Goal: Task Accomplishment & Management: Complete application form

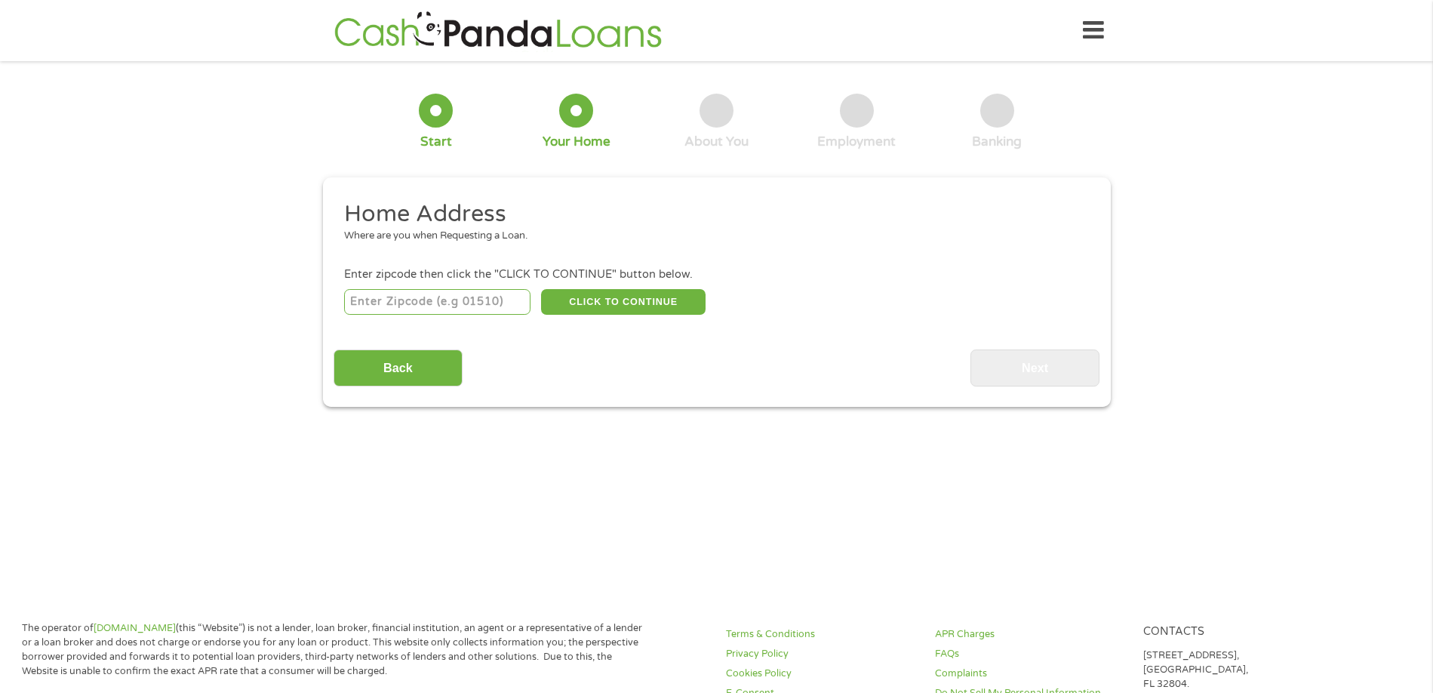
click at [359, 296] on input "number" at bounding box center [437, 302] width 186 height 26
type input "72023"
select select "[US_STATE]"
click at [628, 306] on button "CLICK TO CONTINUE" at bounding box center [623, 302] width 164 height 26
type input "72023"
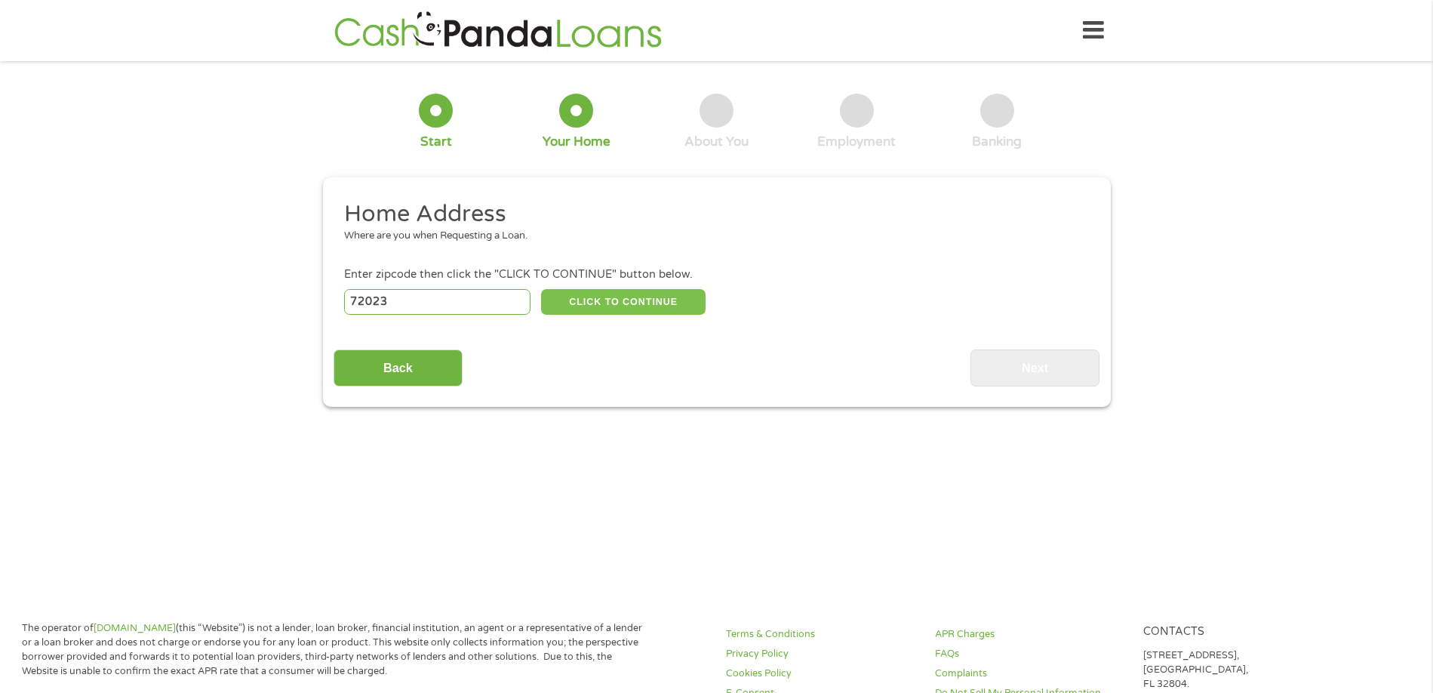
type input "Cabot"
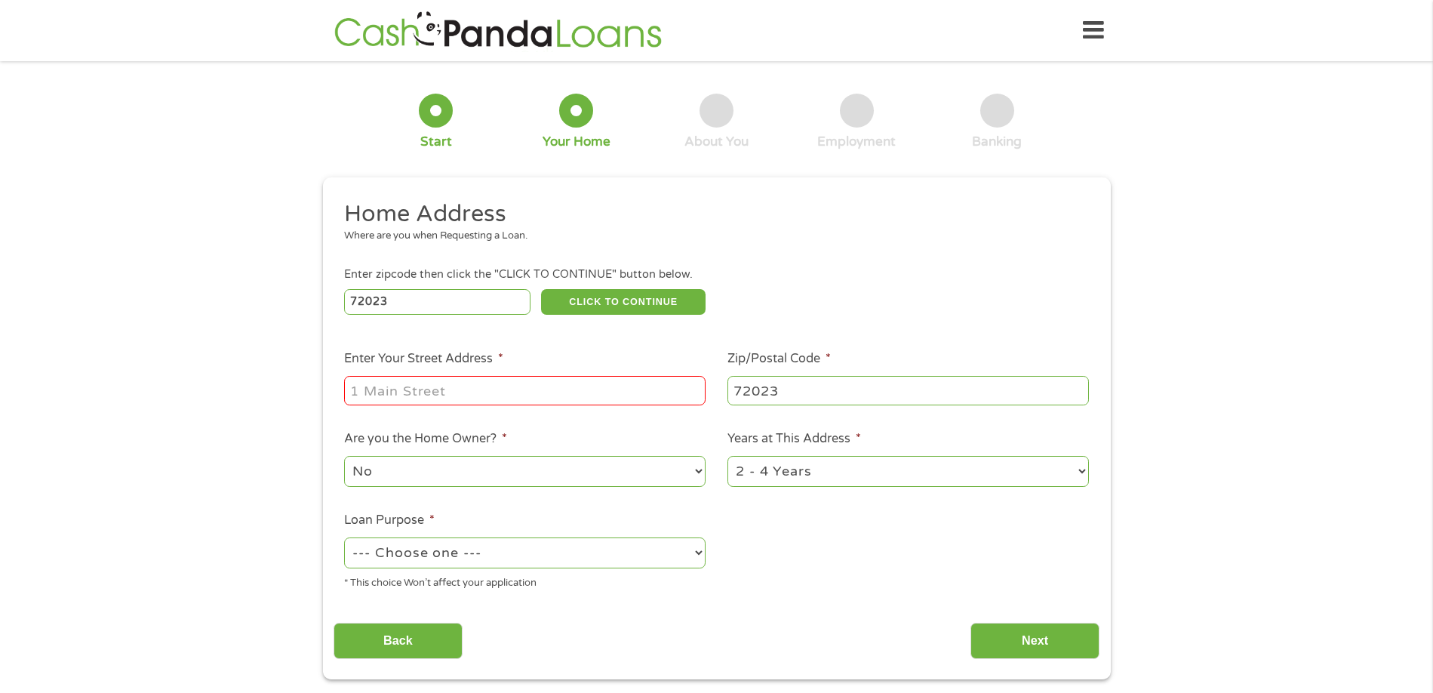
click at [395, 389] on input "Enter Your Street Address *" at bounding box center [524, 390] width 361 height 29
type input "[STREET_ADDRESS]"
click at [697, 469] on select "No Yes" at bounding box center [524, 471] width 361 height 31
select select "yes"
click at [344, 456] on select "No Yes" at bounding box center [524, 471] width 361 height 31
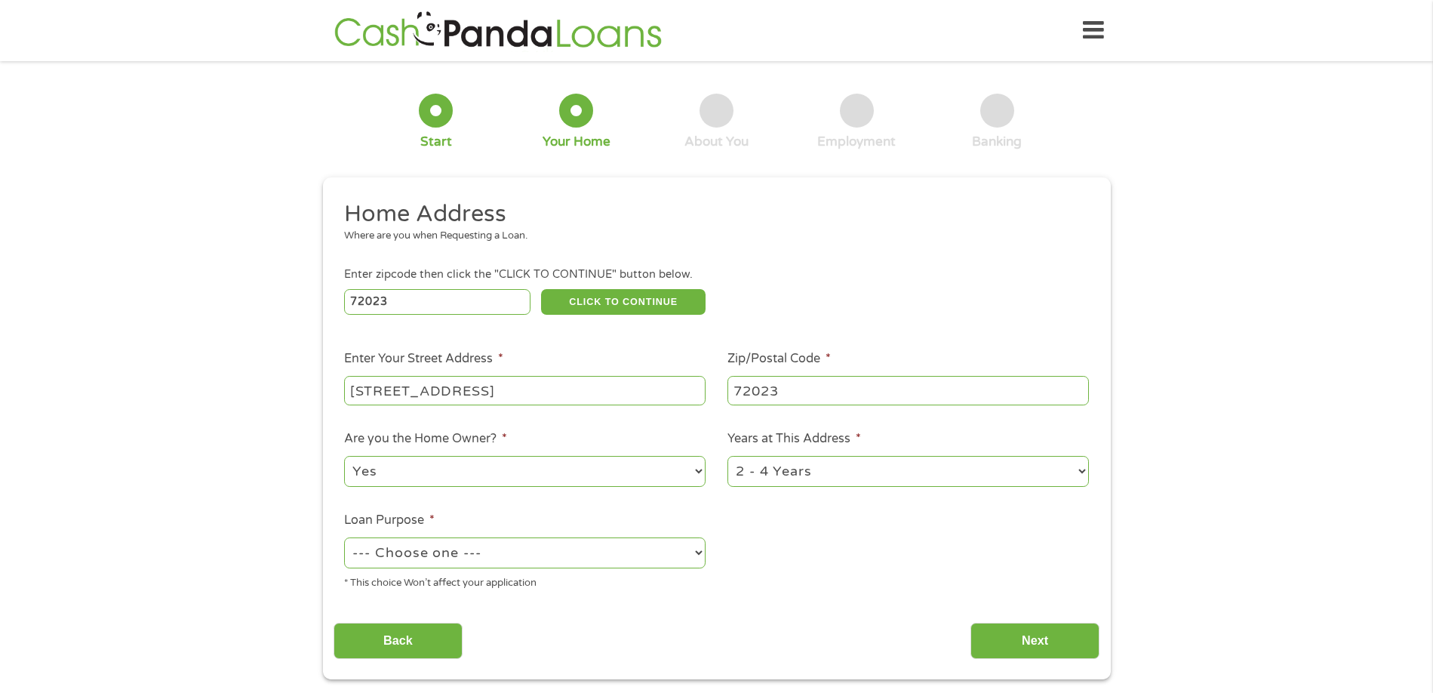
click at [1081, 475] on select "1 Year or less 1 - 2 Years 2 - 4 Years Over 4 Years" at bounding box center [907, 471] width 361 height 31
select select "60months"
click at [727, 456] on select "1 Year or less 1 - 2 Years 2 - 4 Years Over 4 Years" at bounding box center [907, 471] width 361 height 31
click at [496, 552] on select "--- Choose one --- Pay Bills Debt Consolidation Home Improvement Major Purchase…" at bounding box center [524, 552] width 361 height 31
select select "homeimprovement"
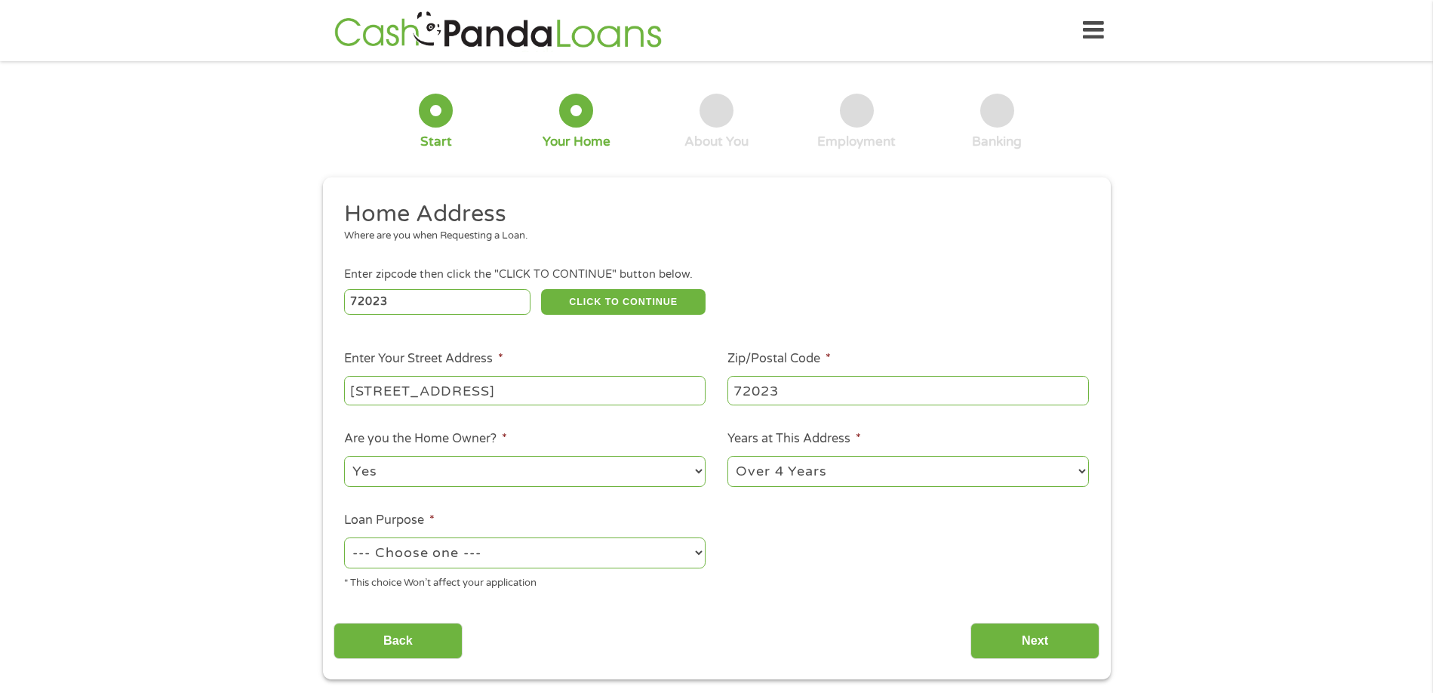
click at [344, 537] on select "--- Choose one --- Pay Bills Debt Consolidation Home Improvement Major Purchase…" at bounding box center [524, 552] width 361 height 31
click at [1041, 636] on input "Next" at bounding box center [1034, 641] width 129 height 37
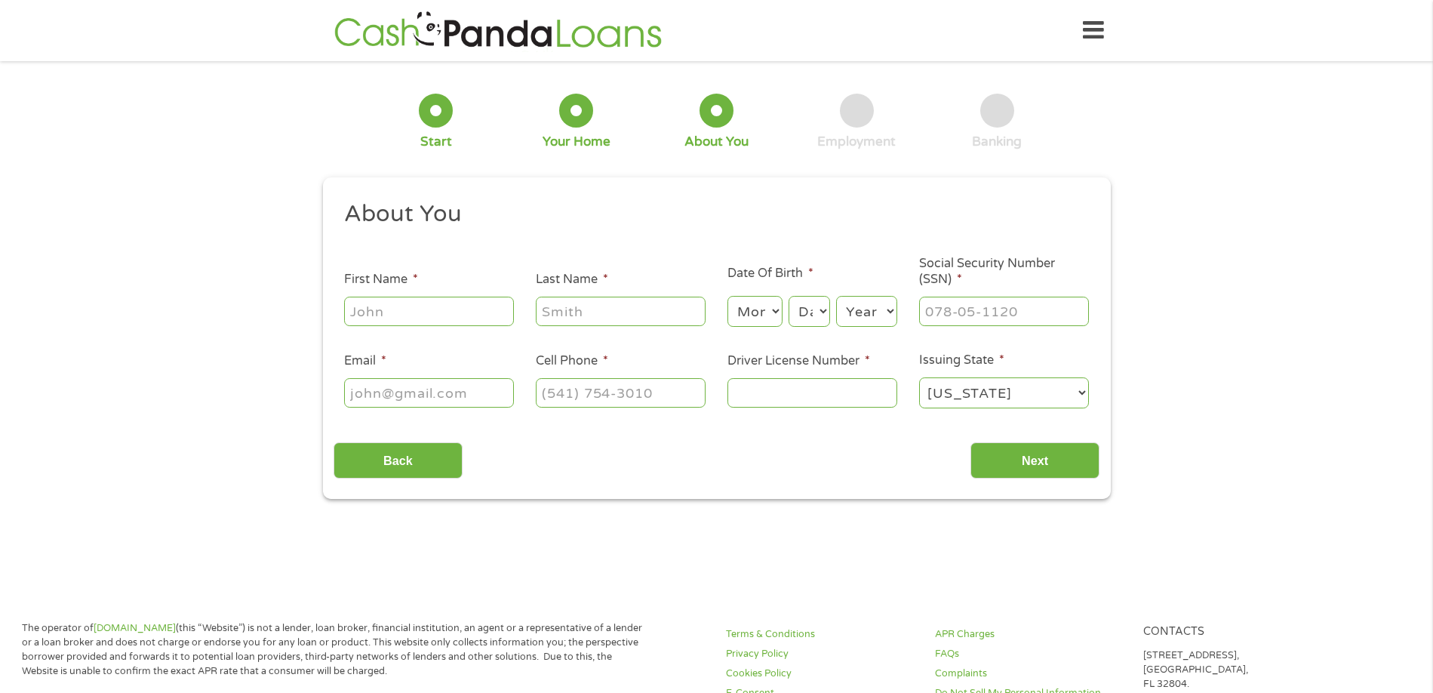
scroll to position [6, 6]
click at [459, 313] on input "First Name *" at bounding box center [429, 311] width 170 height 29
type input "[PERSON_NAME]"
type input "[EMAIL_ADDRESS][DOMAIN_NAME]"
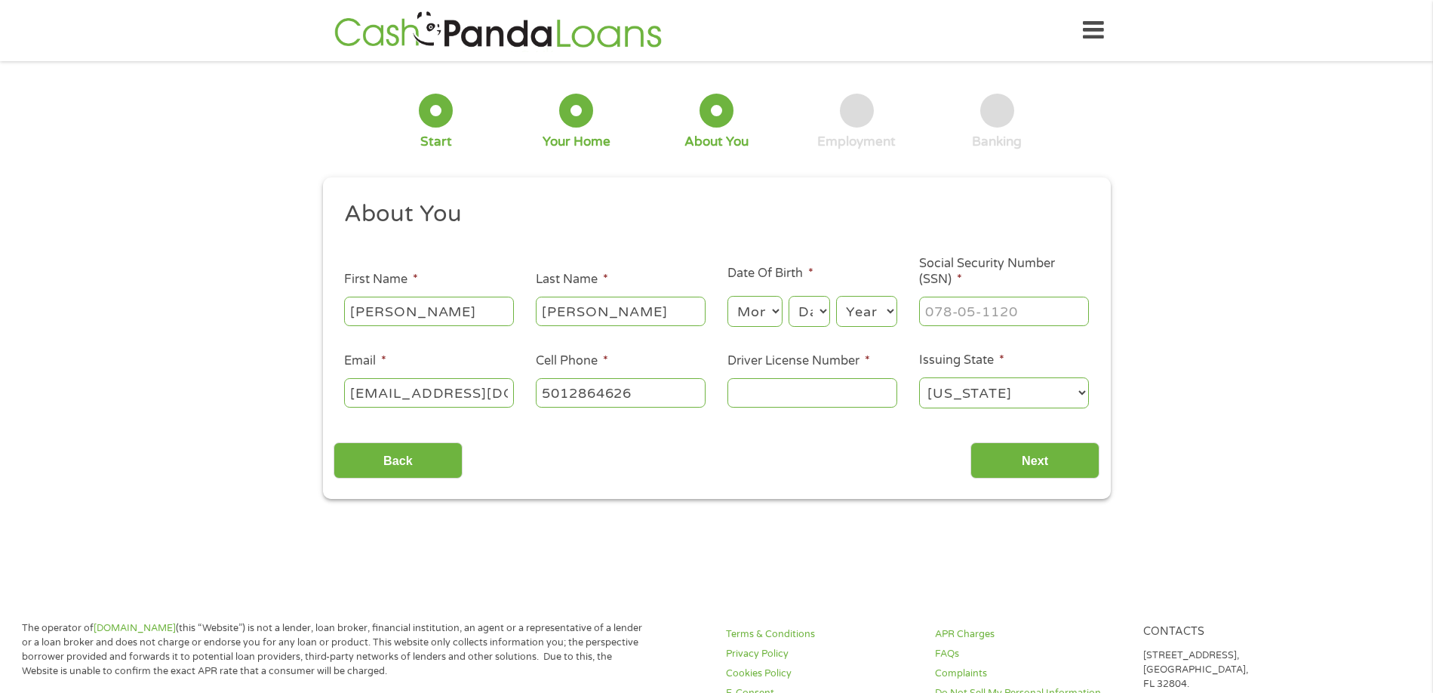
type input "[PHONE_NUMBER]"
click at [767, 300] on select "Month 1 2 3 4 5 6 7 8 9 10 11 12" at bounding box center [754, 311] width 55 height 31
select select "11"
click at [727, 296] on select "Month 1 2 3 4 5 6 7 8 9 10 11 12" at bounding box center [754, 311] width 55 height 31
click at [811, 327] on div "Day Day 1 2 3 4 5 6 7 8 9 10 11 12 13 14 15 16 17 18 19 20 21 22 23 24 25 26 27…" at bounding box center [809, 312] width 41 height 36
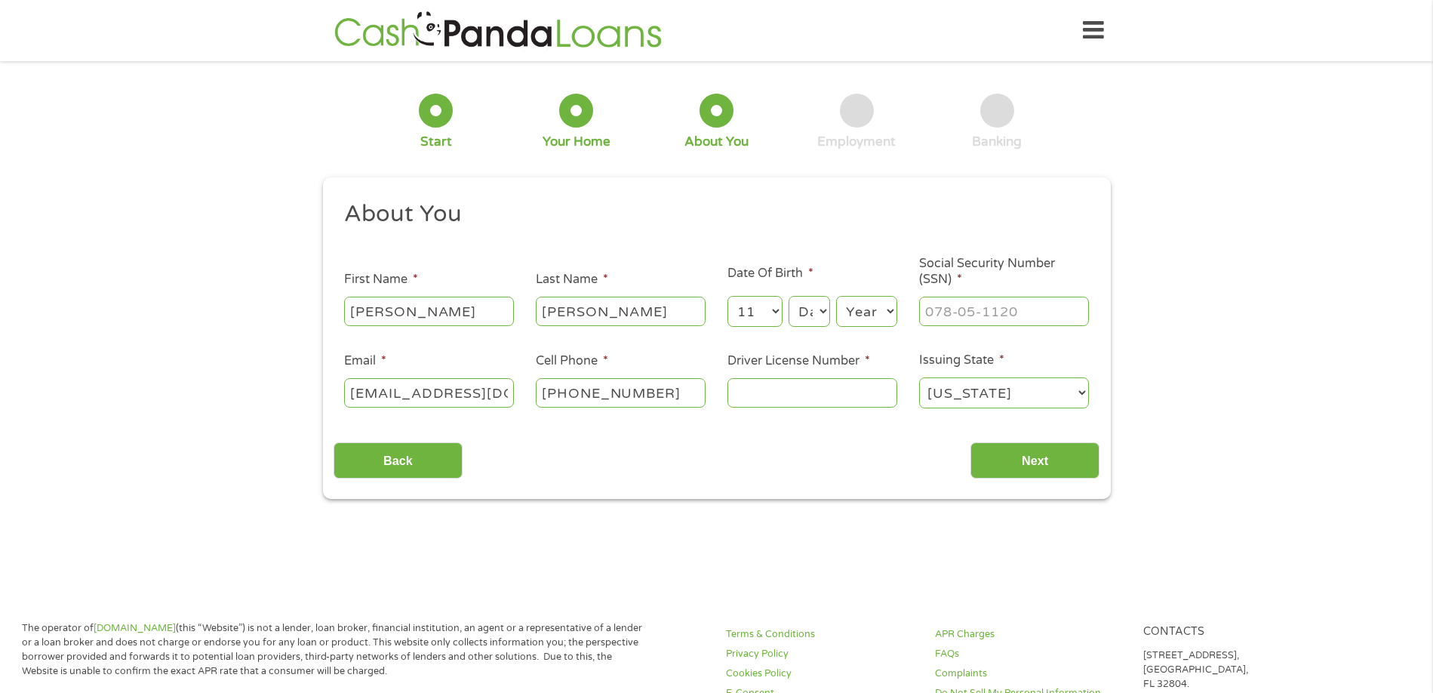
click at [811, 315] on select "Day 1 2 3 4 5 6 7 8 9 10 11 12 13 14 15 16 17 18 19 20 21 22 23 24 25 26 27 28 …" at bounding box center [809, 311] width 41 height 31
select select "27"
click at [859, 318] on select "Year [DATE] 2006 2005 2004 2003 2002 2001 2000 1999 1998 1997 1996 1995 1994 19…" at bounding box center [866, 311] width 61 height 31
select select "1956"
click at [936, 312] on input "___-__-____" at bounding box center [1004, 311] width 170 height 29
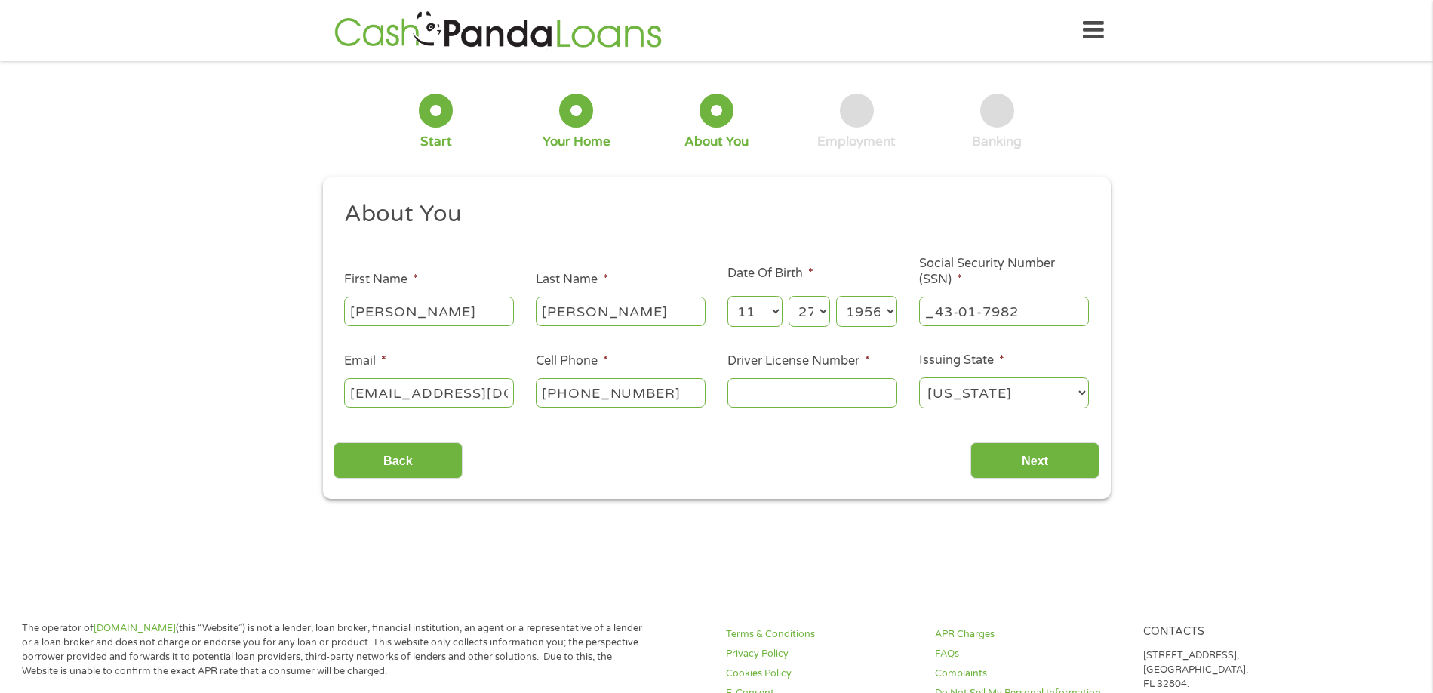
drag, startPoint x: 1038, startPoint y: 310, endPoint x: 869, endPoint y: 315, distance: 169.1
click at [869, 315] on ul "About You This field is hidden when viewing the form Title * --- Choose one ---…" at bounding box center [717, 310] width 766 height 223
type input "430-17-9827"
click at [663, 389] on input "[PHONE_NUMBER]" at bounding box center [621, 392] width 170 height 29
click at [666, 389] on input "[PHONE_NUMBER]" at bounding box center [621, 392] width 170 height 29
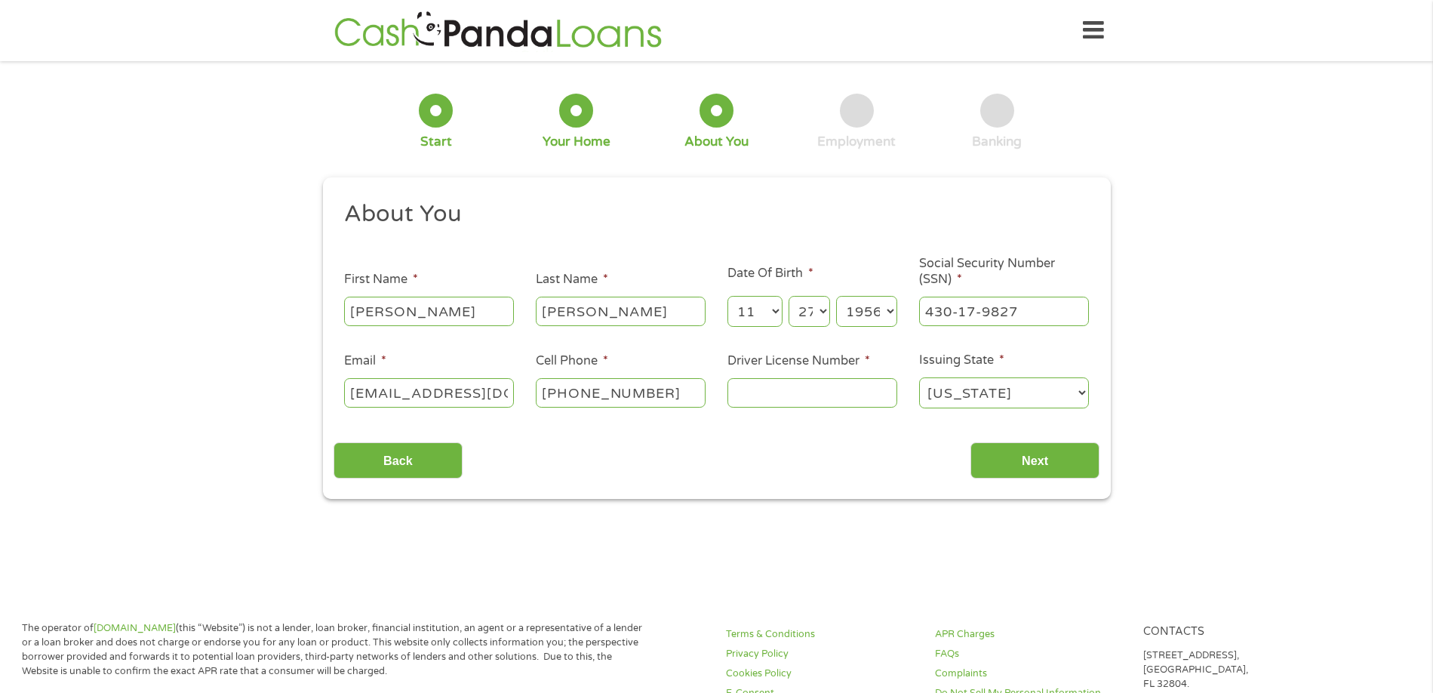
drag, startPoint x: 666, startPoint y: 389, endPoint x: 586, endPoint y: 395, distance: 80.2
click at [586, 395] on input "[PHONE_NUMBER]" at bounding box center [621, 392] width 170 height 29
type input "[PHONE_NUMBER]"
click at [789, 383] on input "Driver License Number *" at bounding box center [812, 392] width 170 height 29
click at [681, 385] on input "[PHONE_NUMBER]" at bounding box center [621, 392] width 170 height 29
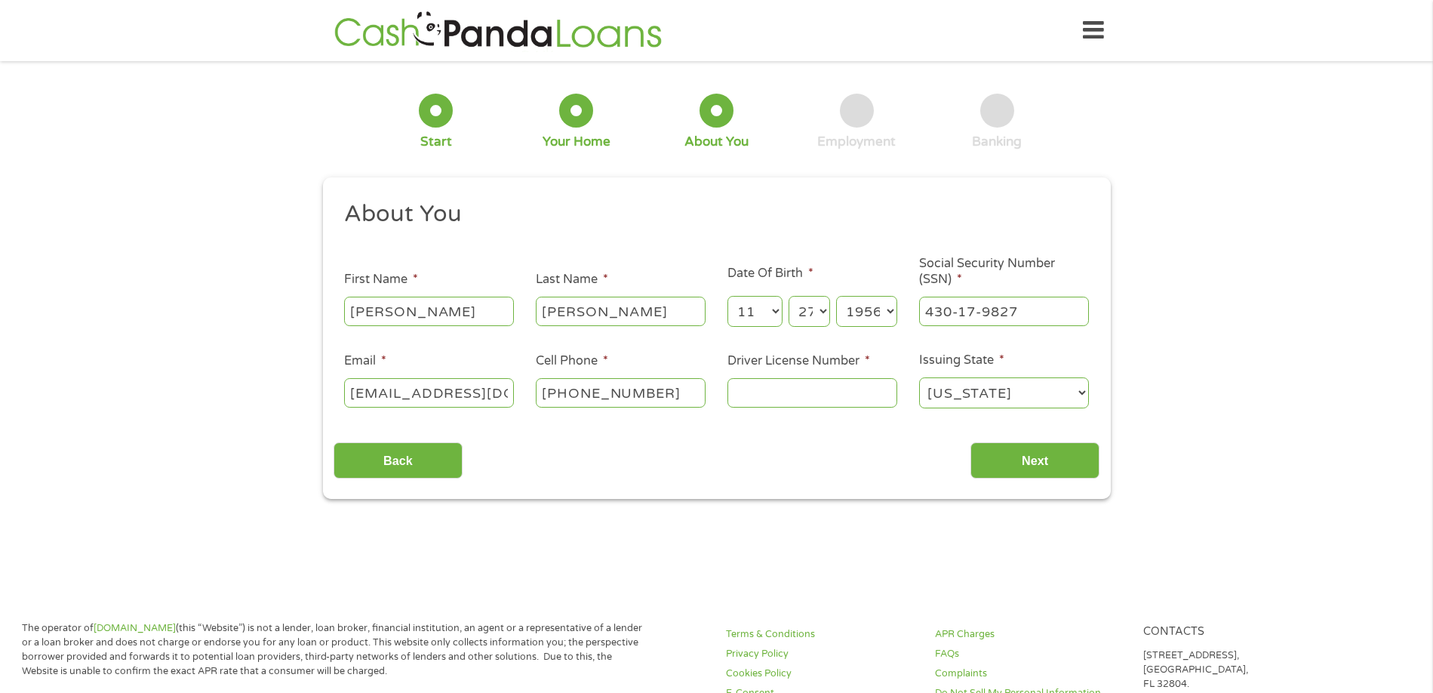
click at [681, 385] on input "[PHONE_NUMBER]" at bounding box center [621, 392] width 170 height 29
click at [813, 392] on input "Driver License Number *" at bounding box center [812, 392] width 170 height 29
type input "913941858"
click at [1053, 460] on input "Next" at bounding box center [1034, 460] width 129 height 37
click at [1035, 465] on input "Next" at bounding box center [1034, 460] width 129 height 37
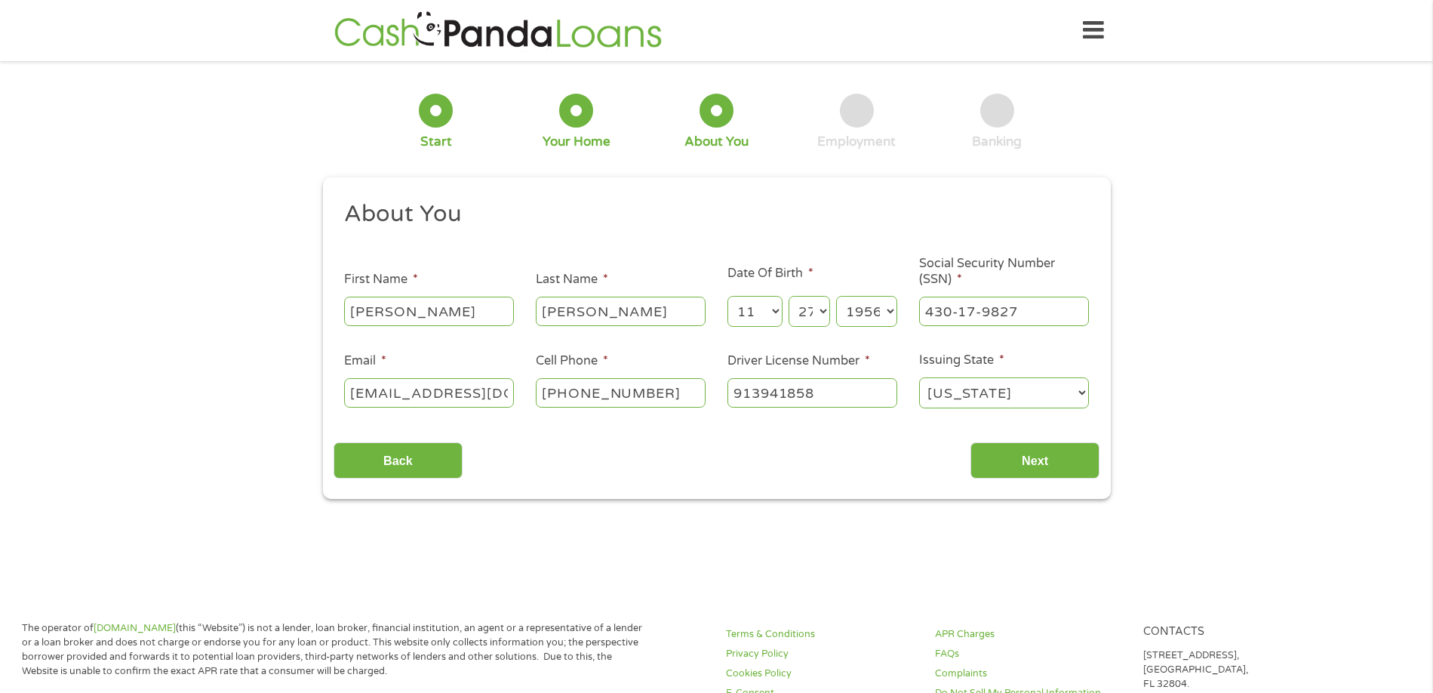
click at [662, 453] on div "Back Next" at bounding box center [717, 455] width 766 height 48
click at [1010, 463] on input "Next" at bounding box center [1034, 460] width 129 height 37
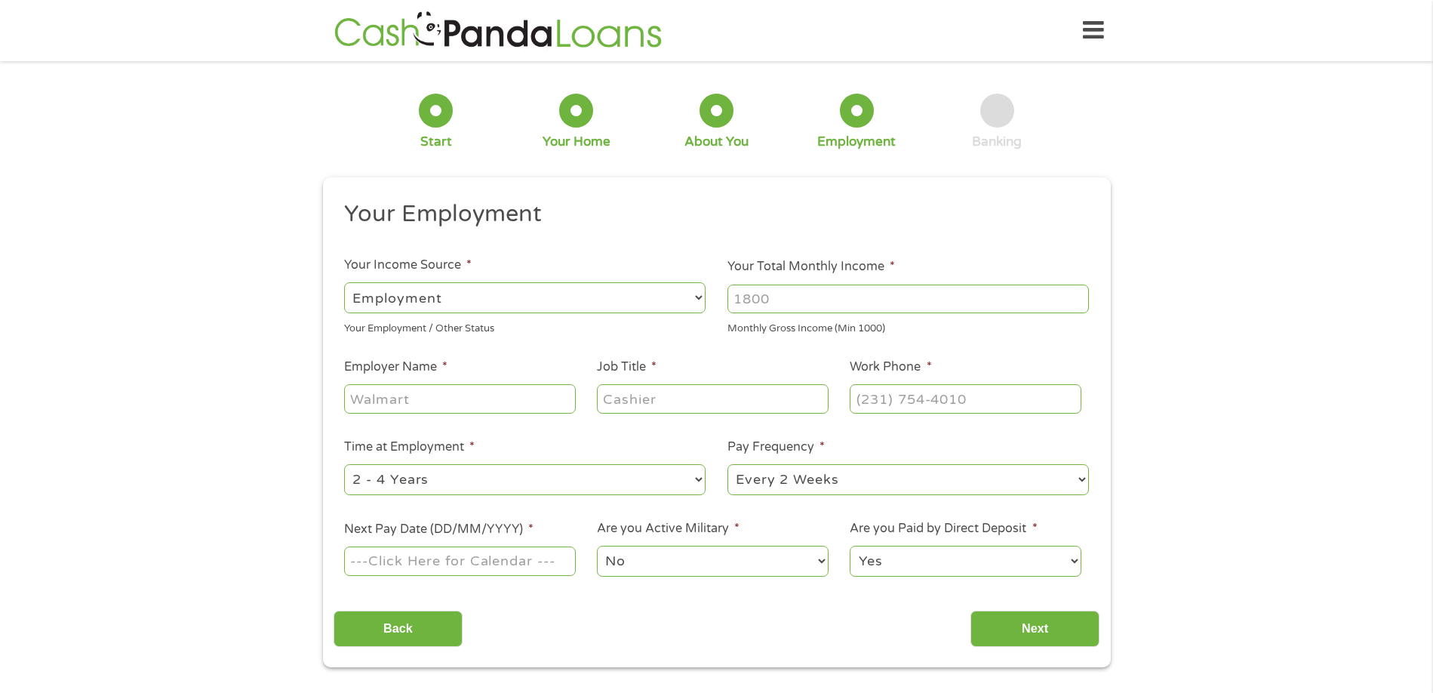
click at [477, 295] on select "--- Choose one --- Employment [DEMOGRAPHIC_DATA] Benefits" at bounding box center [524, 297] width 361 height 31
click at [344, 282] on select "--- Choose one --- Employment [DEMOGRAPHIC_DATA] Benefits" at bounding box center [524, 297] width 361 height 31
click at [829, 299] on input "Your Total Monthly Income *" at bounding box center [907, 298] width 361 height 29
drag, startPoint x: 829, startPoint y: 299, endPoint x: 651, endPoint y: 267, distance: 180.1
click at [658, 283] on ul "Your Employment Your Income Source * --- Choose one --- Employment [DEMOGRAPHIC…" at bounding box center [717, 394] width 766 height 391
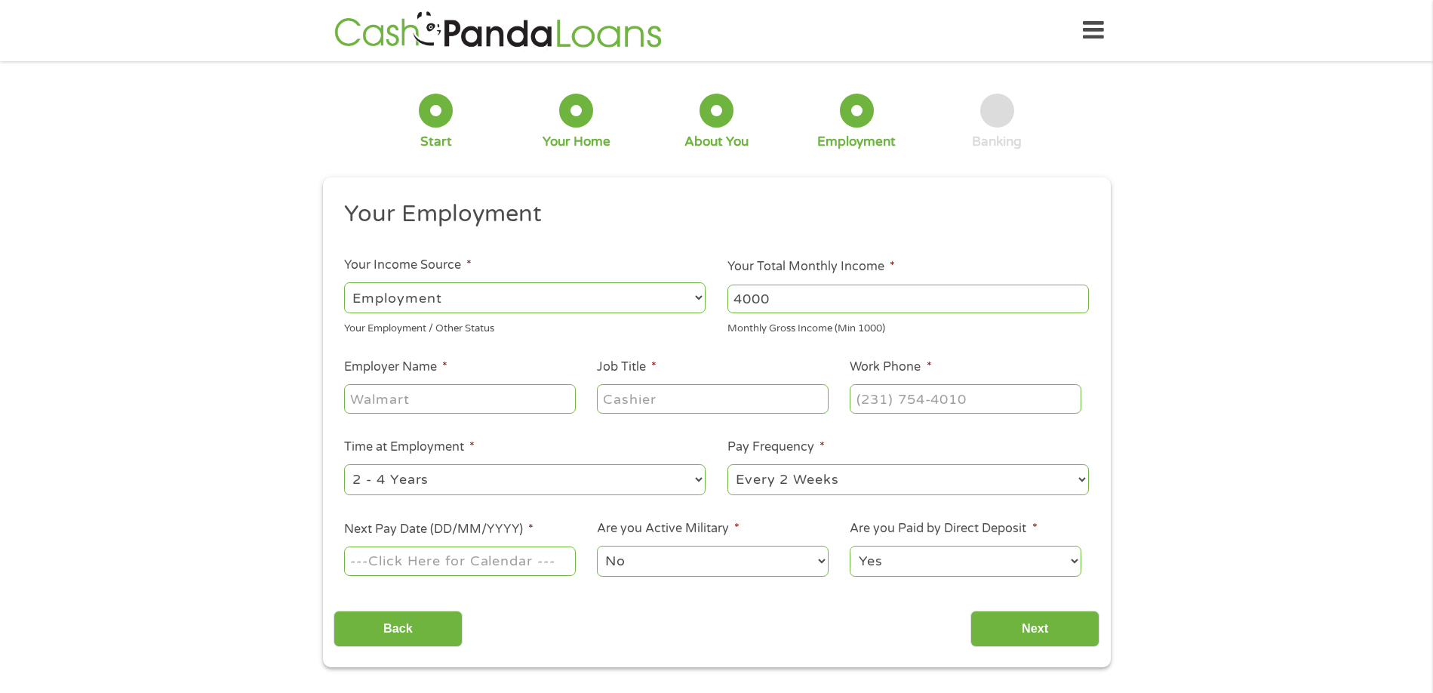
type input "4000"
click at [457, 406] on input "Employer Name *" at bounding box center [459, 398] width 231 height 29
type input "[PERSON_NAME] Management Services LLC"
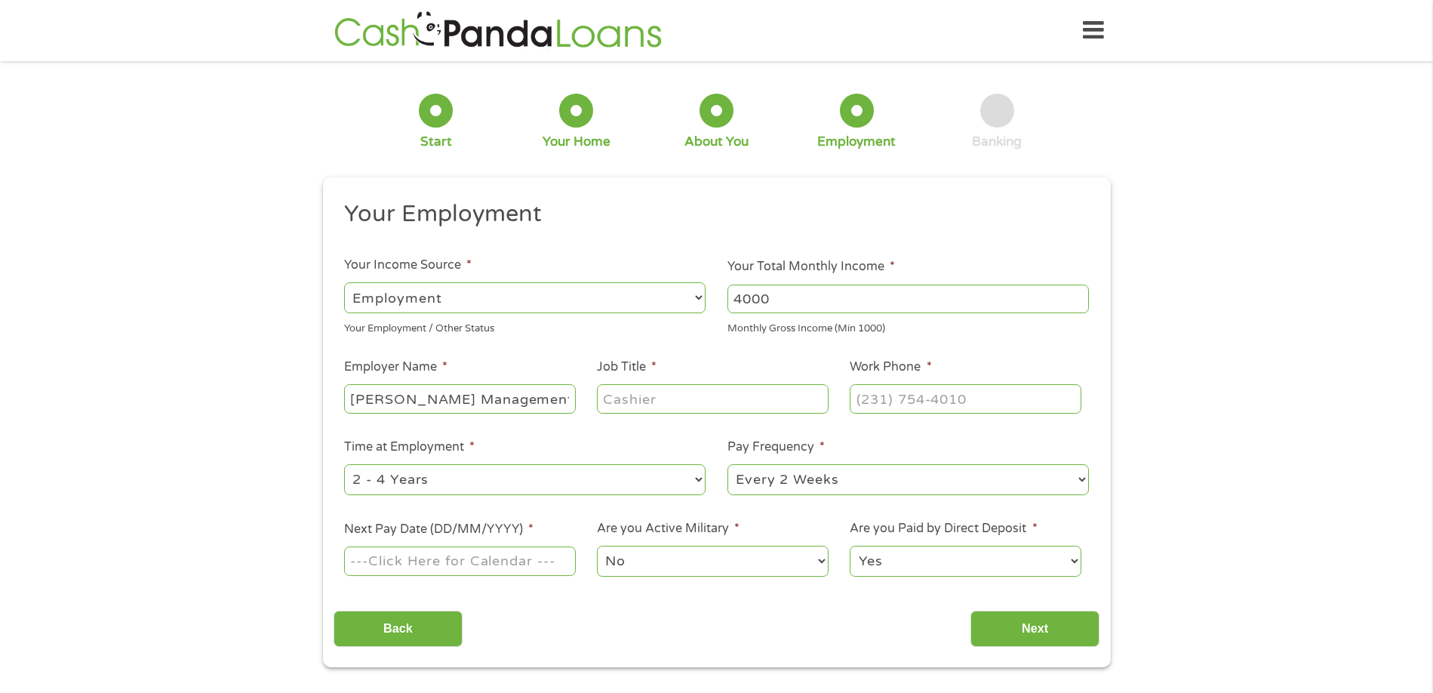
click at [663, 398] on input "Job Title *" at bounding box center [712, 398] width 231 height 29
type input "Account Assistant"
click at [973, 404] on input "(___) ___-____" at bounding box center [965, 398] width 231 height 29
type input "[PHONE_NUMBER]"
click at [561, 484] on select "--- Choose one --- 1 Year or less 1 - 2 Years 2 - 4 Years Over 4 Years" at bounding box center [524, 479] width 361 height 31
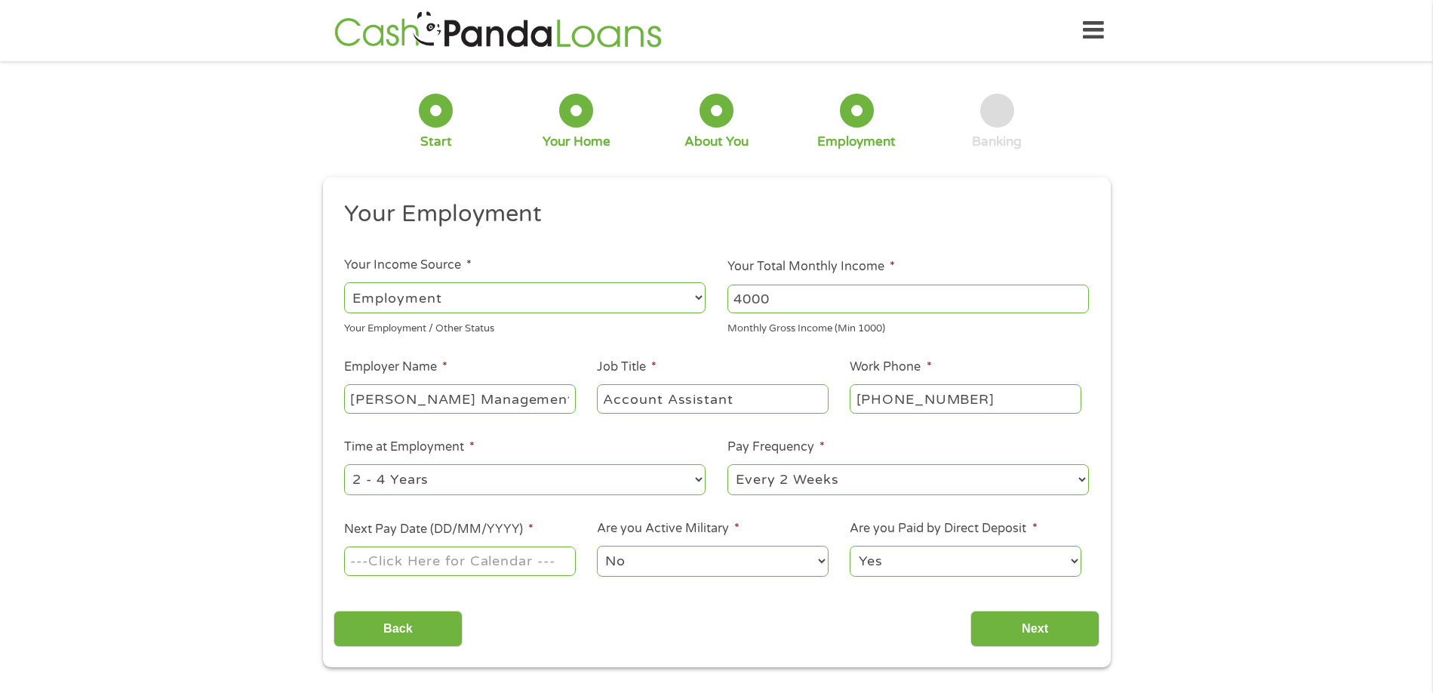
select select "60months"
click at [344, 464] on select "--- Choose one --- 1 Year or less 1 - 2 Years 2 - 4 Years Over 4 Years" at bounding box center [524, 479] width 361 height 31
click at [1081, 477] on select "--- Choose one --- Every 2 Weeks Every Week Monthly Semi-Monthly" at bounding box center [907, 479] width 361 height 31
select select "monthly"
click at [727, 464] on select "--- Choose one --- Every 2 Weeks Every Week Monthly Semi-Monthly" at bounding box center [907, 479] width 361 height 31
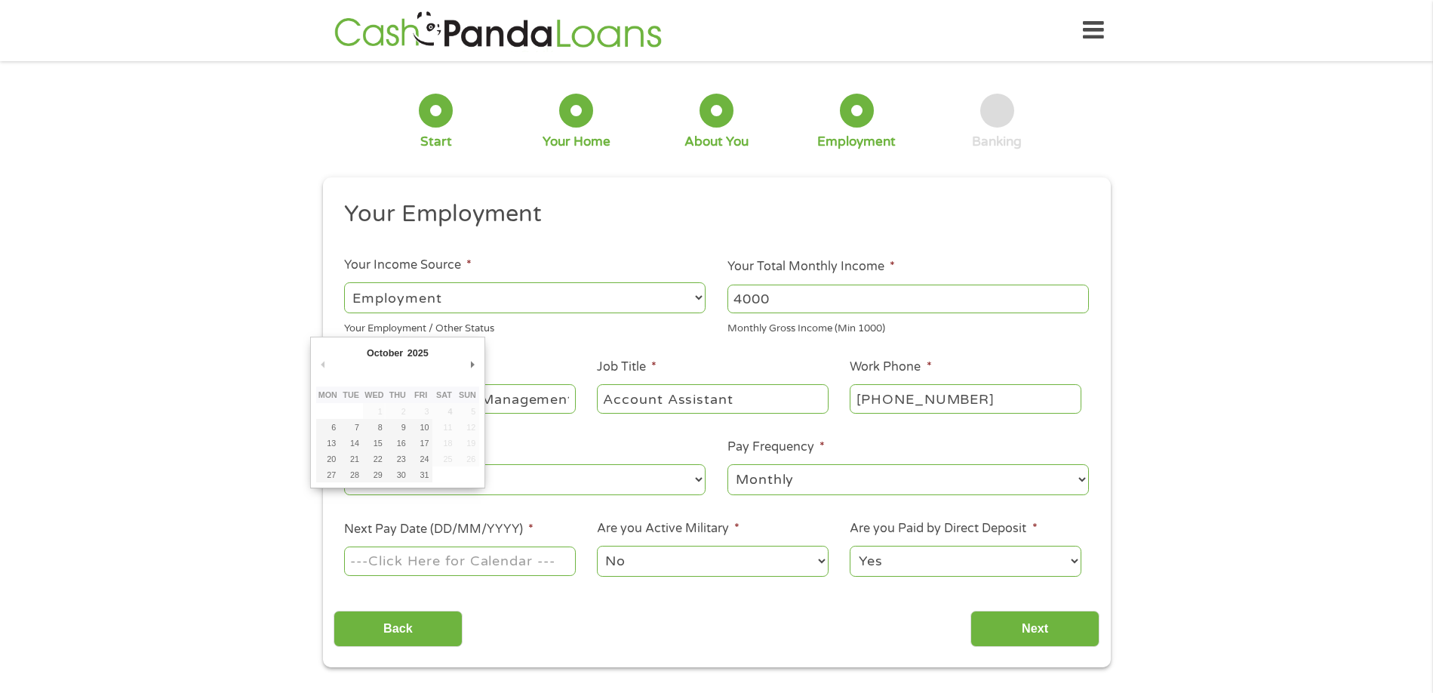
click at [450, 562] on input "Next Pay Date (DD/MM/YYYY) *" at bounding box center [459, 560] width 231 height 29
click at [555, 352] on ul "Your Employment Your Income Source * --- Choose one --- Employment [DEMOGRAPHIC…" at bounding box center [717, 394] width 766 height 391
click at [533, 561] on input "Next Pay Date (DD/MM/YYYY) *" at bounding box center [459, 560] width 231 height 29
type input "[DATE]"
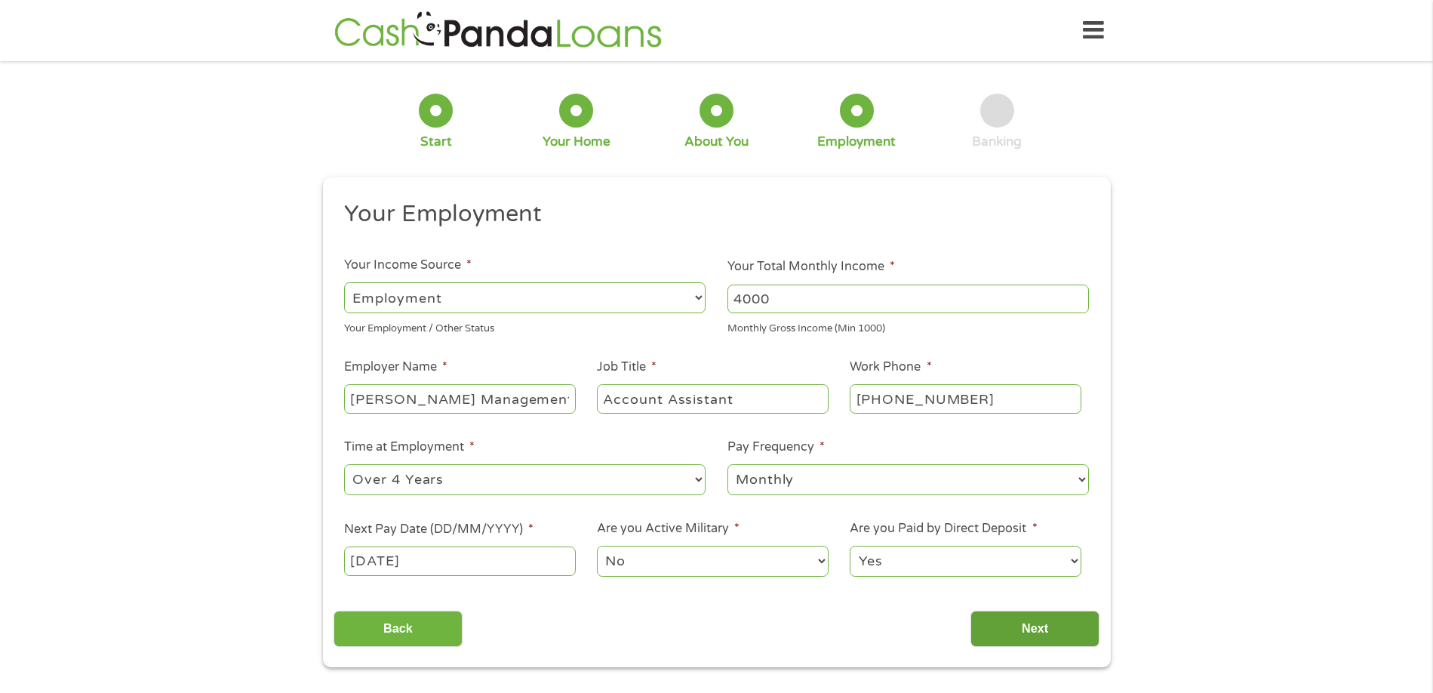
click at [1042, 640] on input "Next" at bounding box center [1034, 628] width 129 height 37
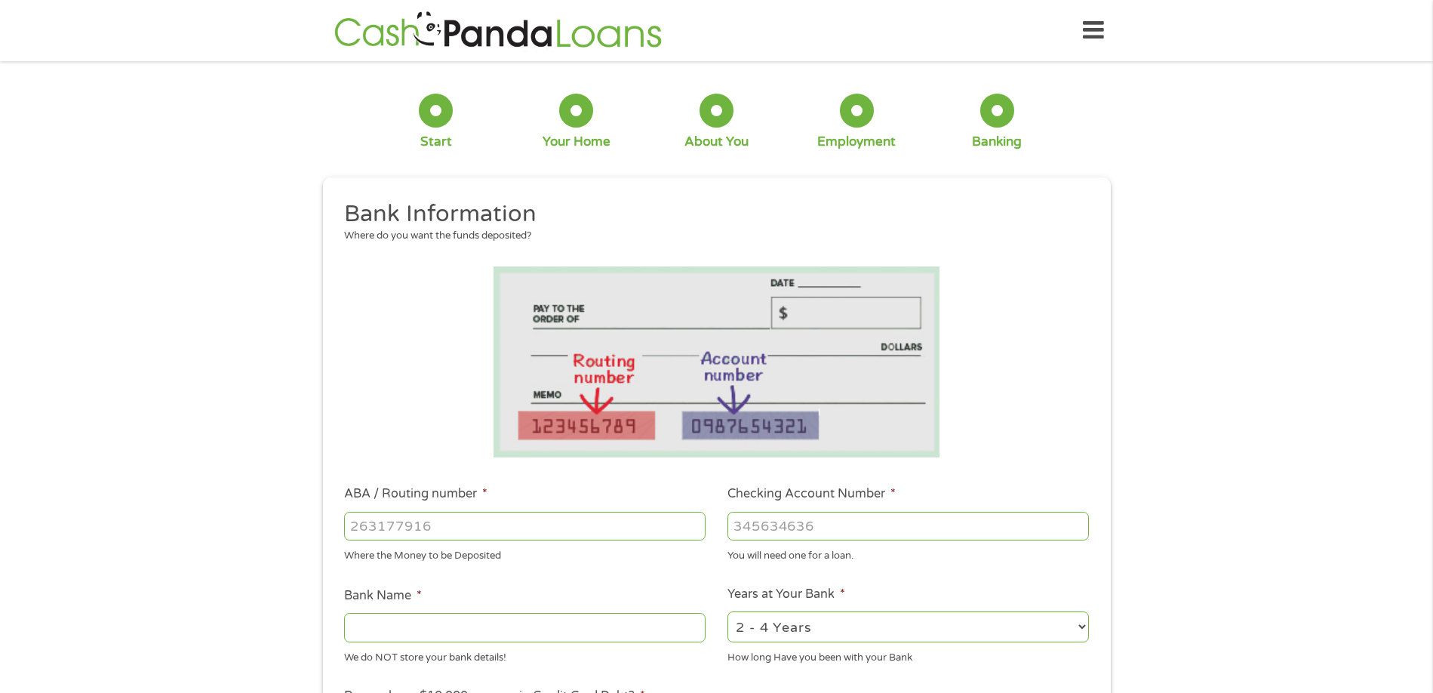
click at [460, 527] on input "ABA / Routing number *" at bounding box center [524, 526] width 361 height 29
type input "082007649"
type input "FIRST [US_STATE] BANK AND TRUST"
type input "082007649"
click at [776, 537] on input "Checking Account Number *" at bounding box center [907, 526] width 361 height 29
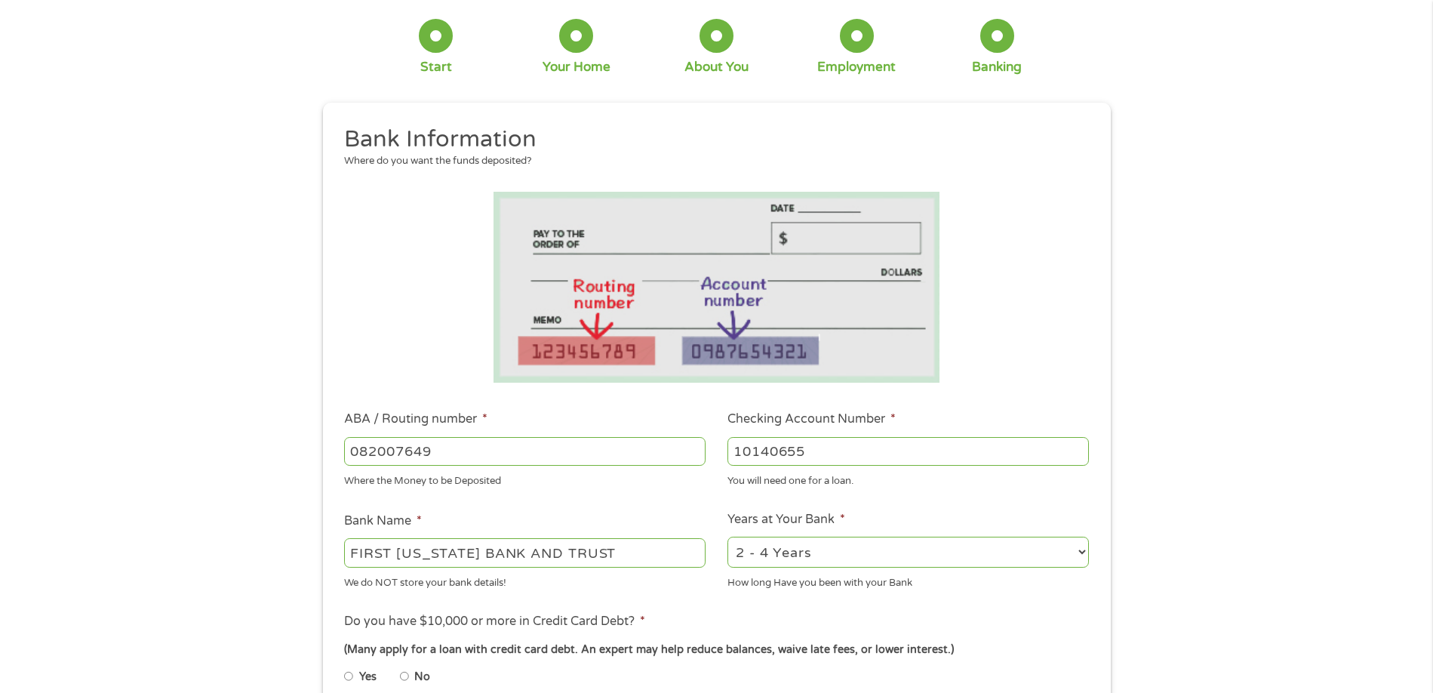
scroll to position [201, 0]
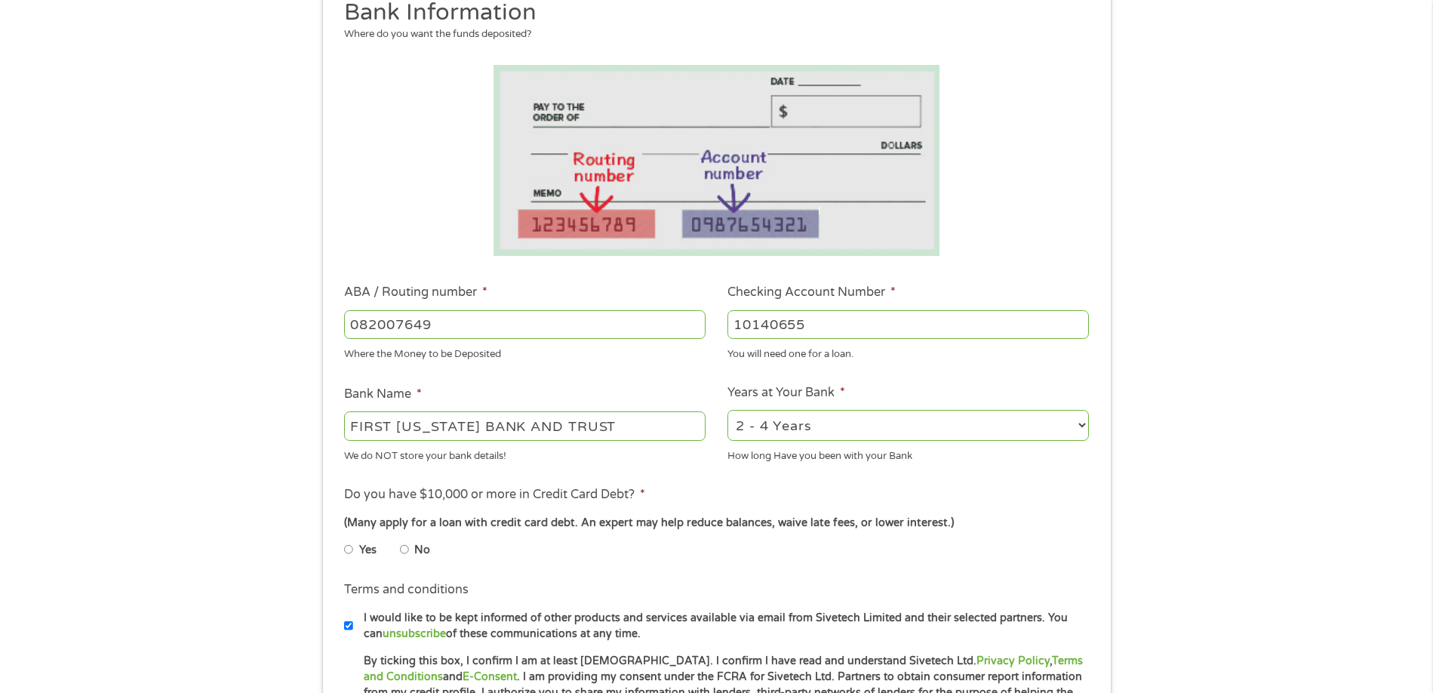
type input "10140655"
click at [1080, 431] on select "2 - 4 Years 6 - 12 Months 1 - 2 Years Over 4 Years" at bounding box center [907, 425] width 361 height 31
select select "60months"
click at [727, 410] on select "2 - 4 Years 6 - 12 Months 1 - 2 Years Over 4 Years" at bounding box center [907, 425] width 361 height 31
click at [401, 544] on input "No" at bounding box center [404, 549] width 9 height 24
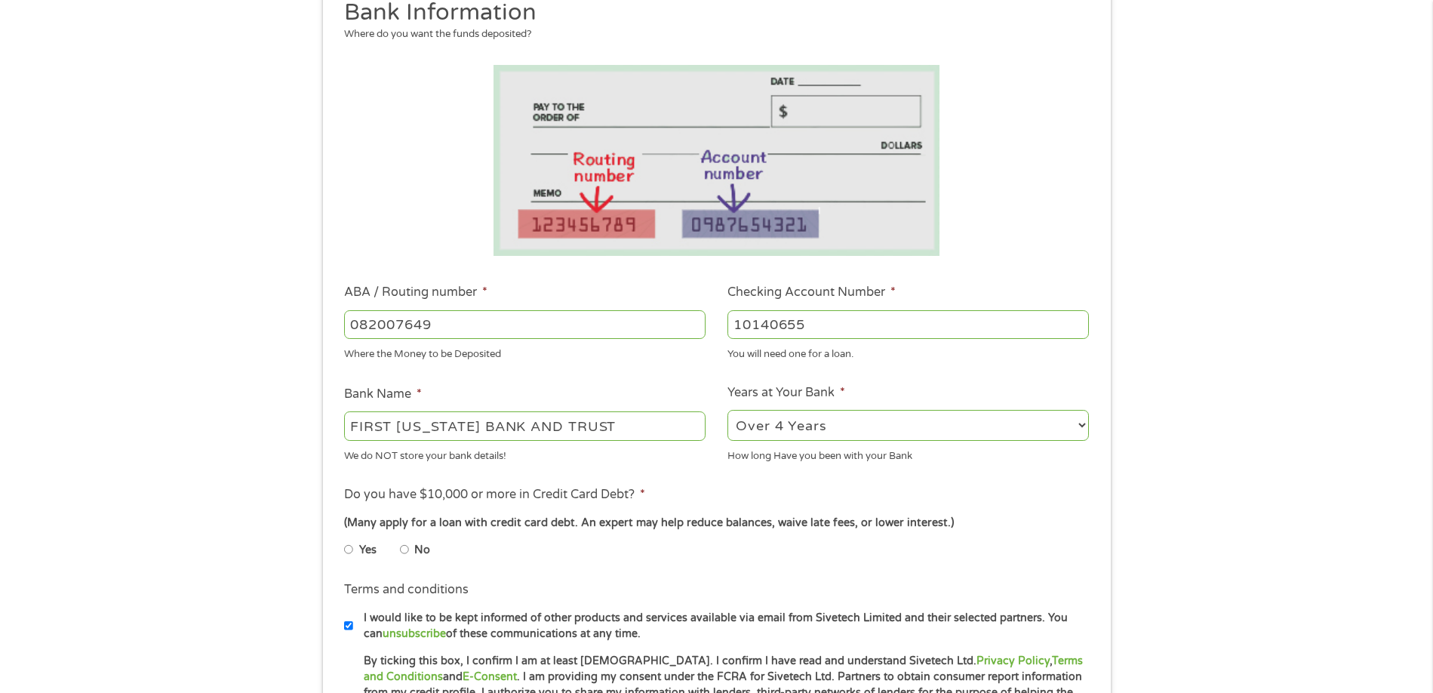
radio input "true"
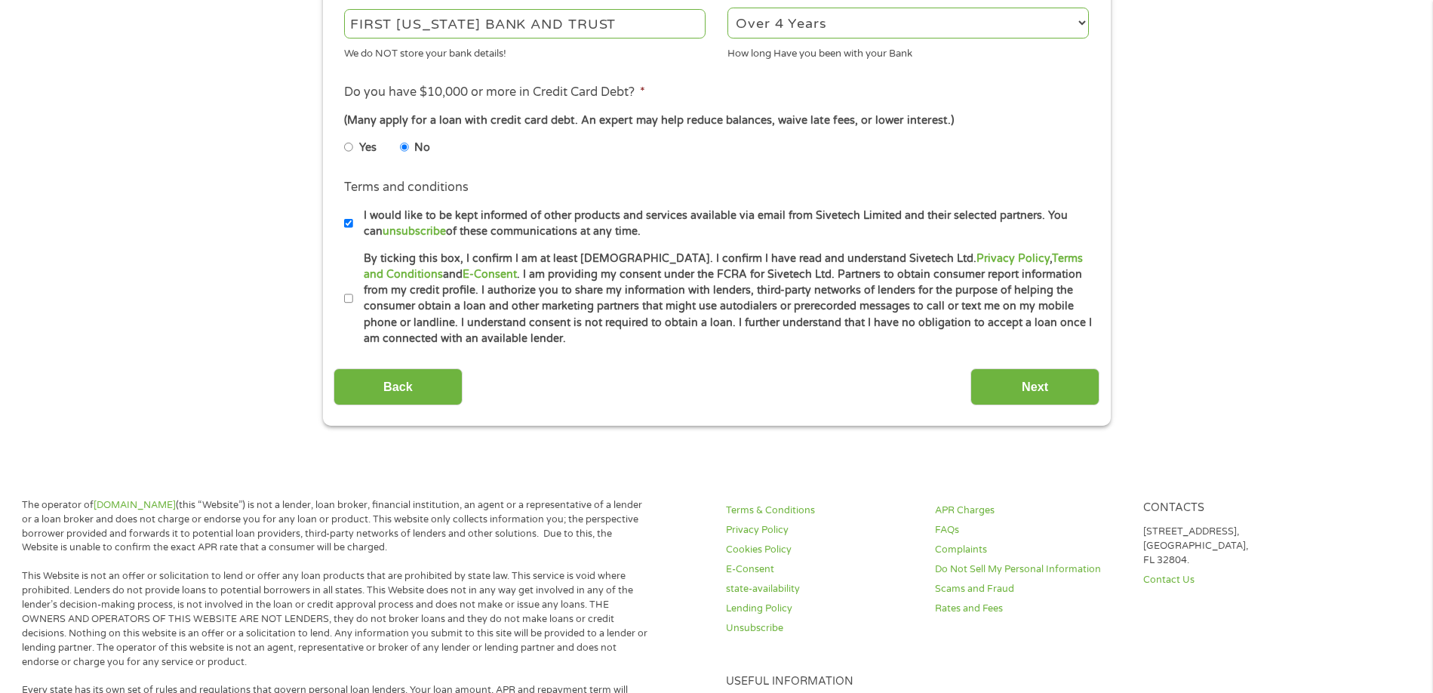
click at [347, 302] on input "By ticking this box, I confirm I am at least [DEMOGRAPHIC_DATA]. I confirm I ha…" at bounding box center [348, 299] width 9 height 24
checkbox input "true"
click at [985, 391] on input "Next" at bounding box center [1034, 386] width 129 height 37
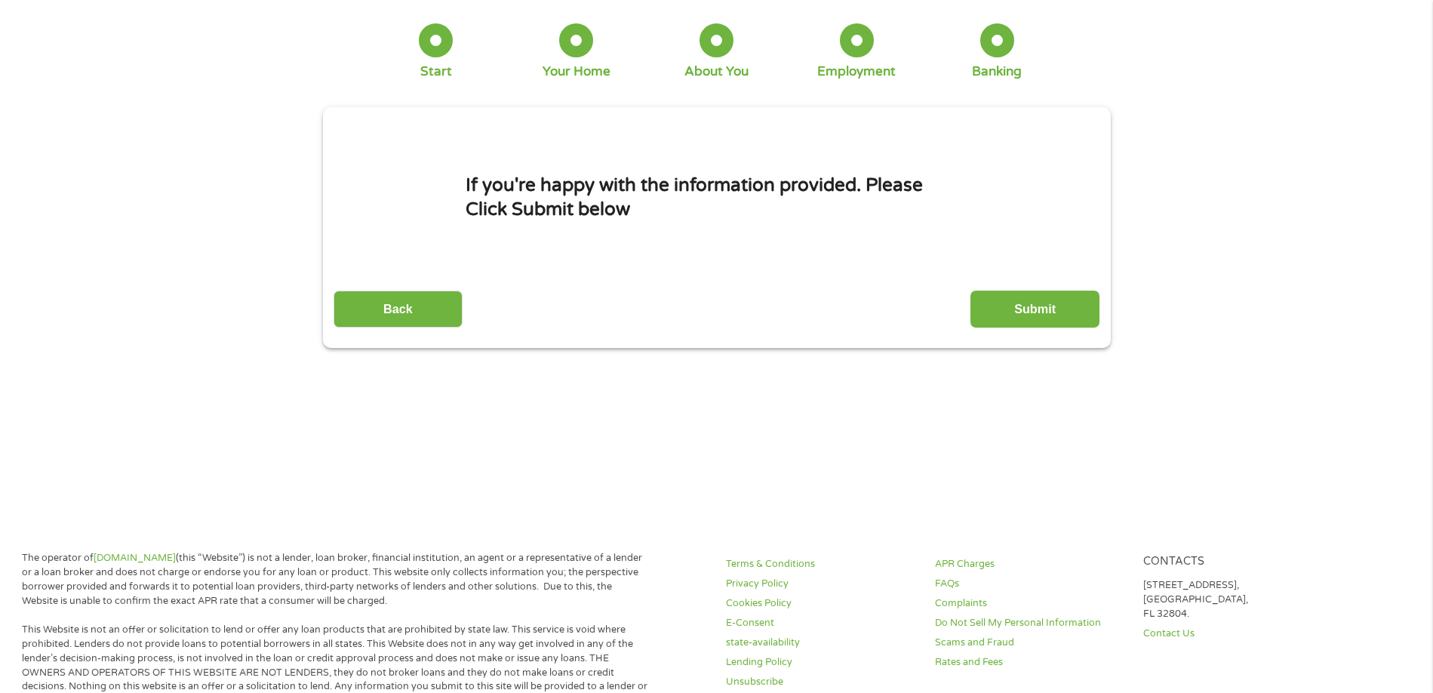
scroll to position [0, 0]
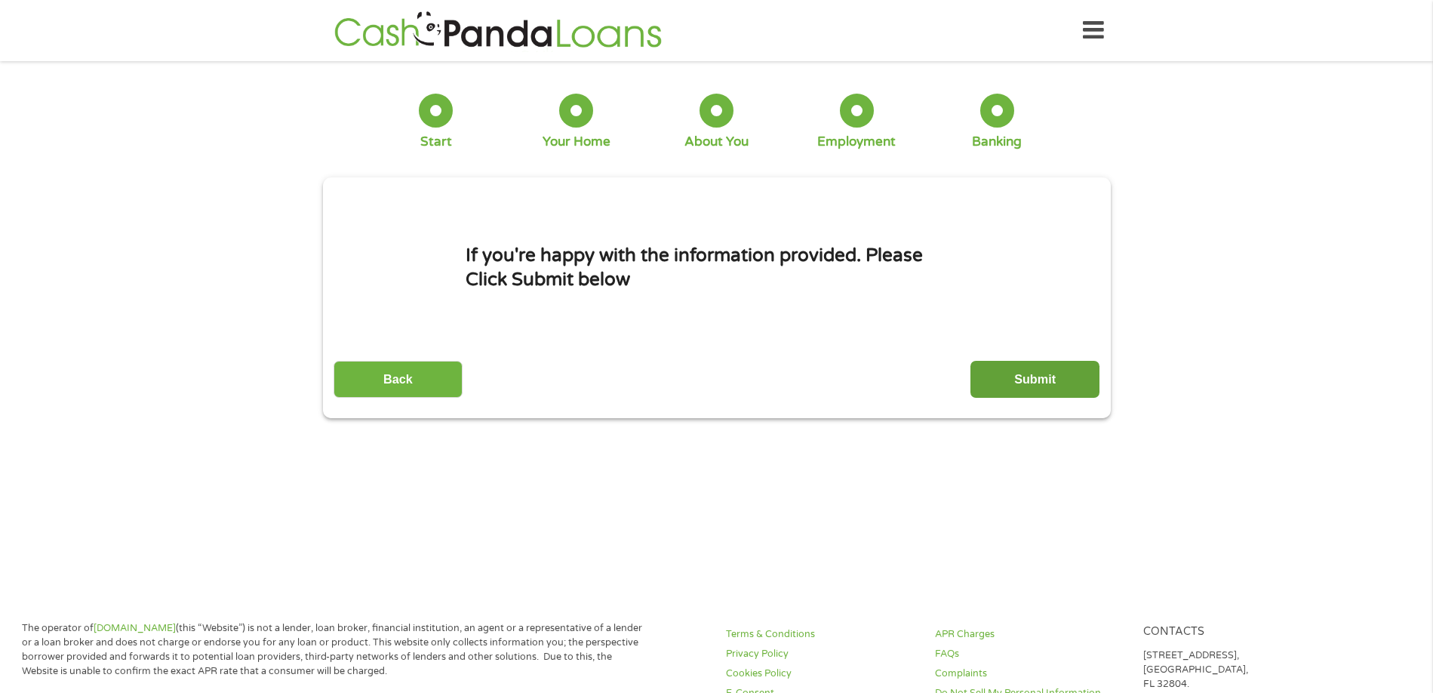
click at [1004, 378] on input "Submit" at bounding box center [1034, 379] width 129 height 37
